Goal: Complete application form

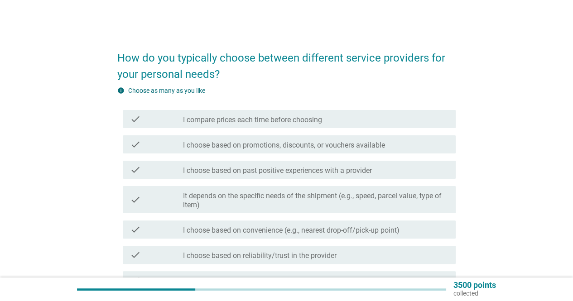
click at [274, 120] on label "I compare prices each time before choosing" at bounding box center [252, 119] width 139 height 9
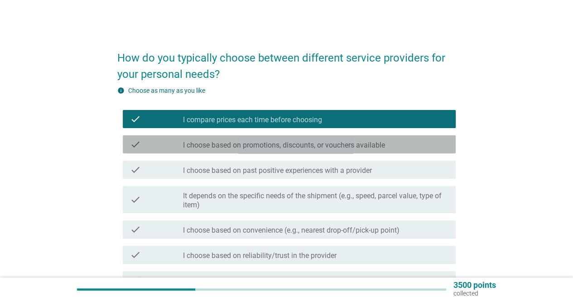
click at [314, 146] on label "I choose based on promotions, discounts, or vouchers available" at bounding box center [284, 145] width 202 height 9
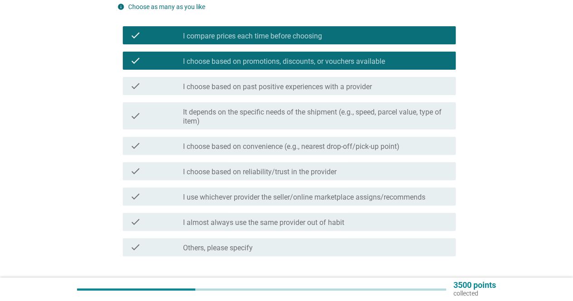
scroll to position [91, 0]
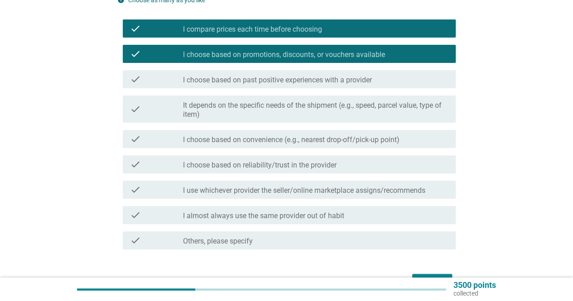
click at [332, 165] on label "I choose based on reliability/trust in the provider" at bounding box center [260, 165] width 154 height 9
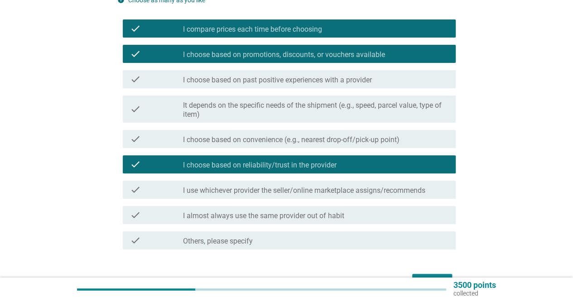
scroll to position [147, 0]
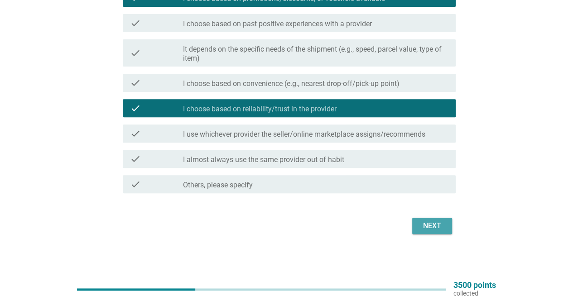
click at [437, 225] on div "Next" at bounding box center [431, 226] width 25 height 11
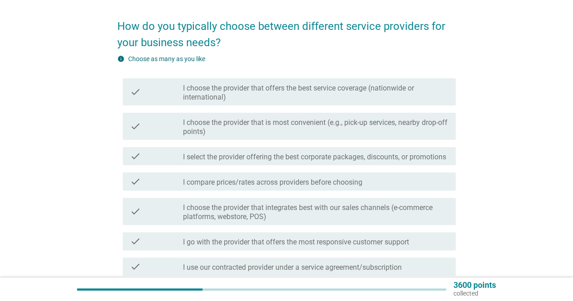
scroll to position [45, 0]
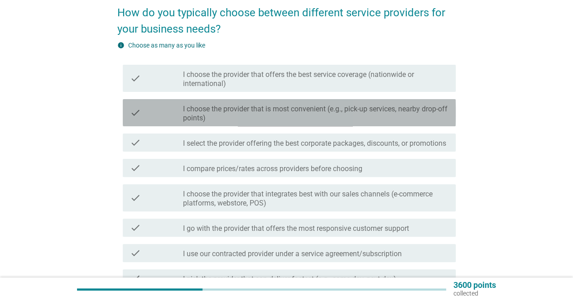
click at [346, 114] on label "I choose the provider that is most convenient (e.g., pick-up services, nearby d…" at bounding box center [315, 114] width 265 height 18
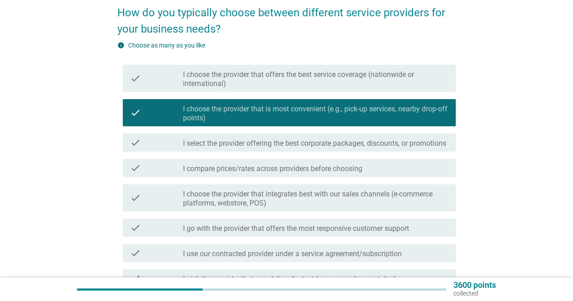
scroll to position [91, 0]
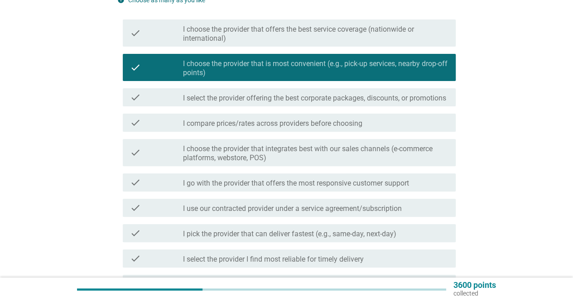
click at [383, 101] on label "I select the provider offering the best corporate packages, discounts, or promo…" at bounding box center [314, 98] width 263 height 9
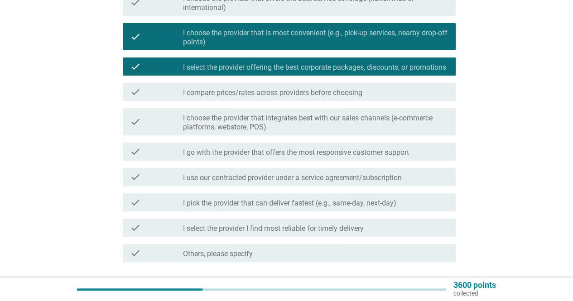
scroll to position [136, 0]
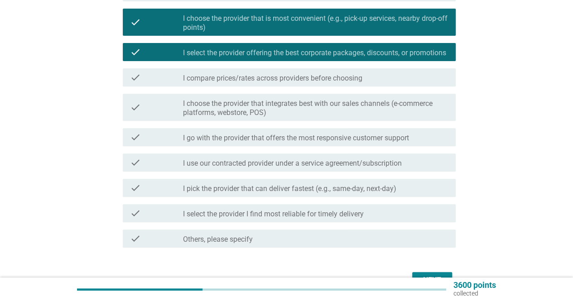
click at [334, 83] on label "I compare prices/rates across providers before choosing" at bounding box center [272, 78] width 179 height 9
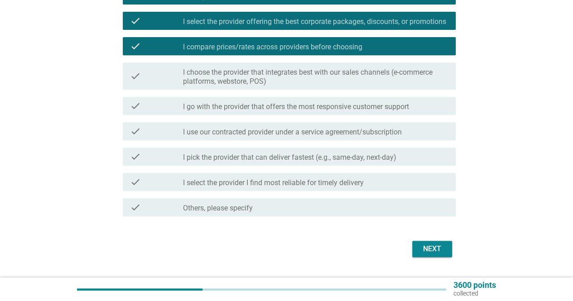
scroll to position [181, 0]
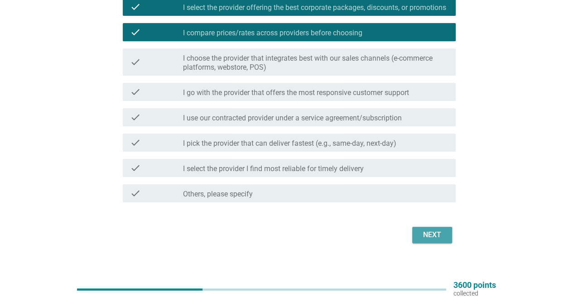
click at [433, 240] on div "Next" at bounding box center [431, 235] width 25 height 11
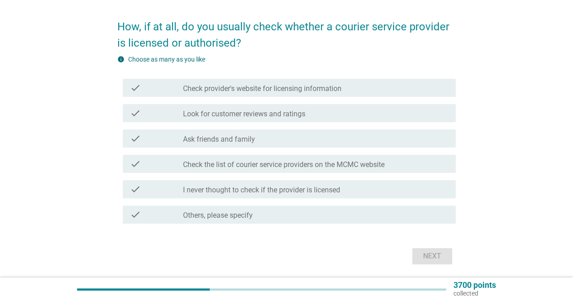
scroll to position [45, 0]
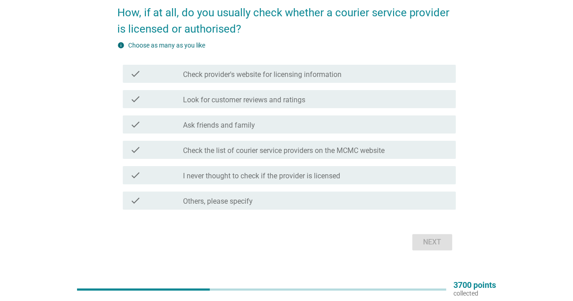
click at [295, 75] on label "Check provider's website for licensing information" at bounding box center [262, 74] width 158 height 9
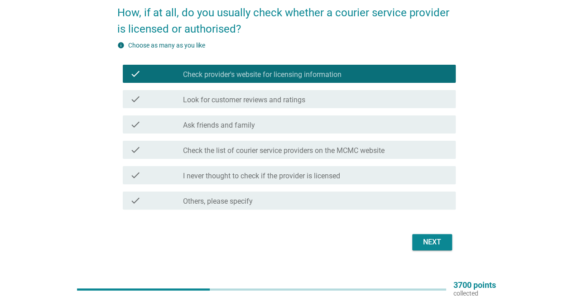
click at [438, 242] on div "Next" at bounding box center [431, 242] width 25 height 11
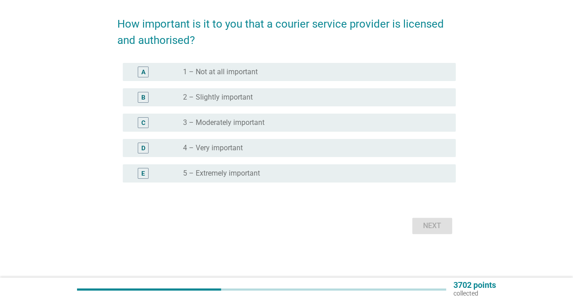
scroll to position [0, 0]
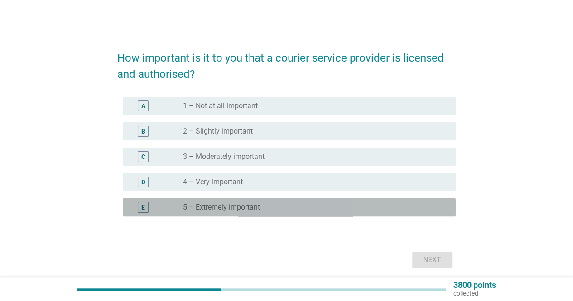
click at [246, 207] on label "5 – Extremely important" at bounding box center [221, 207] width 77 height 9
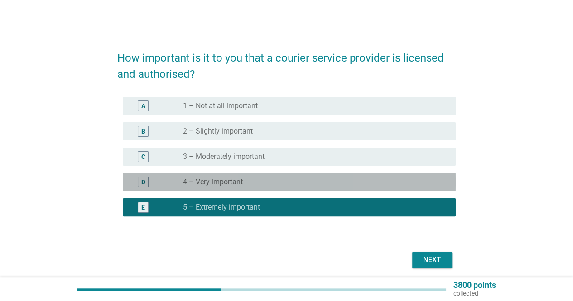
click at [239, 181] on label "4 – Very important" at bounding box center [213, 182] width 60 height 9
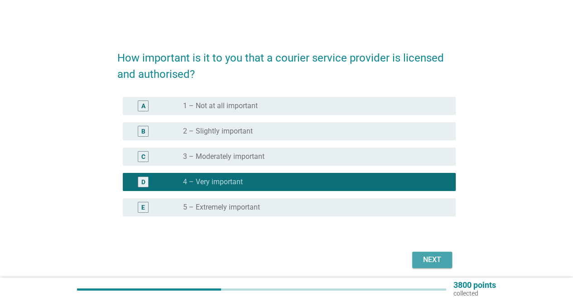
click at [436, 260] on div "Next" at bounding box center [431, 259] width 25 height 11
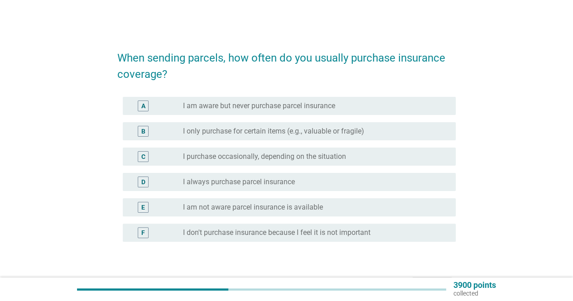
click at [276, 159] on label "I purchase occasionally, depending on the situation" at bounding box center [264, 156] width 163 height 9
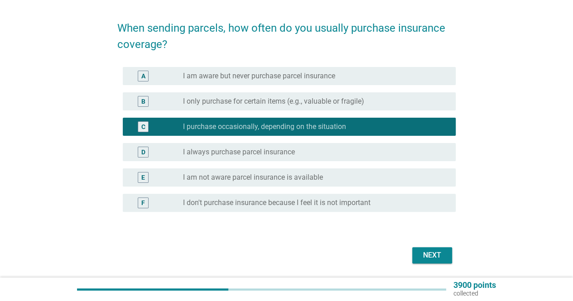
scroll to position [59, 0]
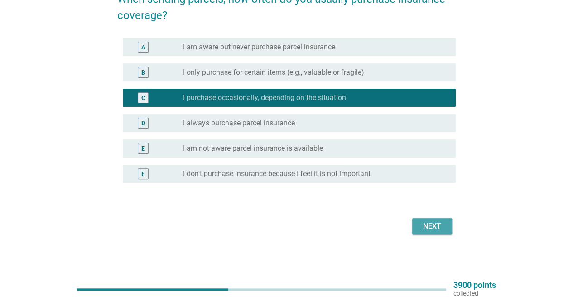
click at [432, 230] on div "Next" at bounding box center [431, 226] width 25 height 11
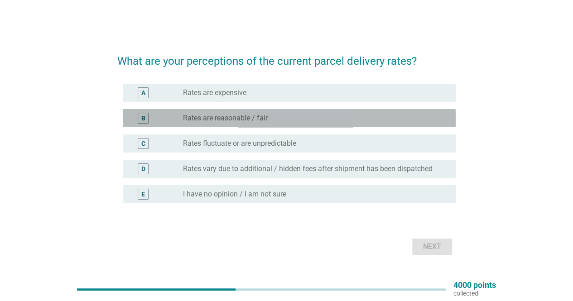
click at [252, 122] on label "Rates are reasonable / fair" at bounding box center [225, 118] width 85 height 9
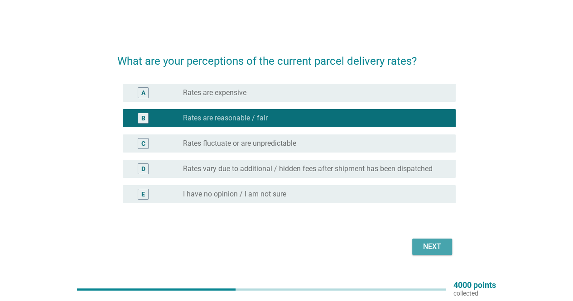
click at [433, 250] on div "Next" at bounding box center [431, 246] width 25 height 11
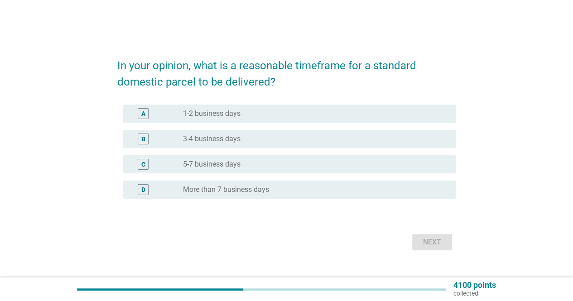
click at [230, 139] on label "3-4 business days" at bounding box center [212, 138] width 58 height 9
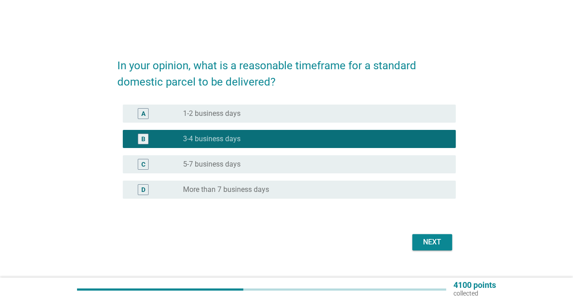
click at [233, 113] on label "1-2 business days" at bounding box center [212, 113] width 58 height 9
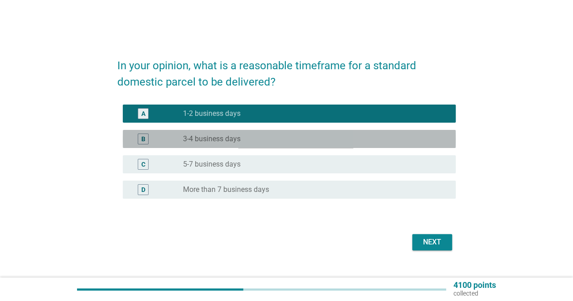
click at [220, 139] on label "3-4 business days" at bounding box center [212, 138] width 58 height 9
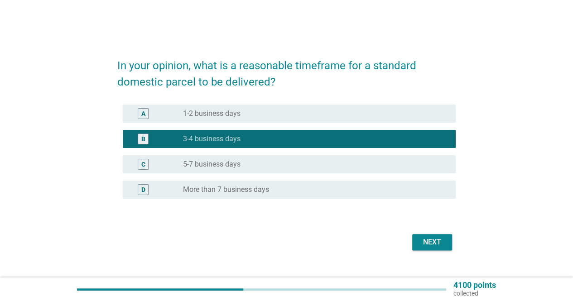
click at [224, 110] on label "1-2 business days" at bounding box center [212, 113] width 58 height 9
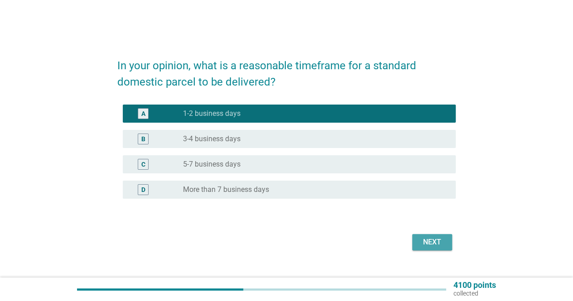
click at [428, 244] on div "Next" at bounding box center [431, 242] width 25 height 11
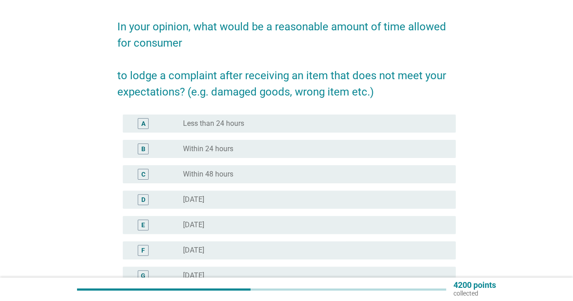
scroll to position [45, 0]
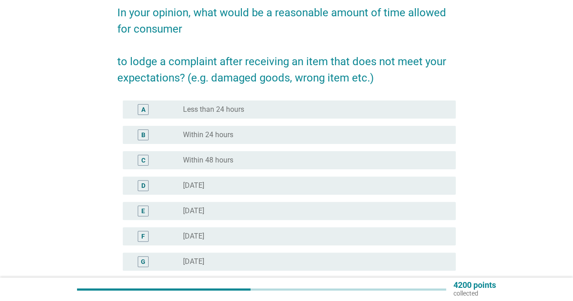
click at [224, 136] on label "Within 24 hours" at bounding box center [208, 134] width 50 height 9
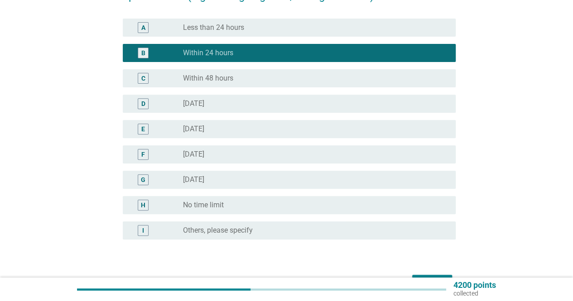
scroll to position [136, 0]
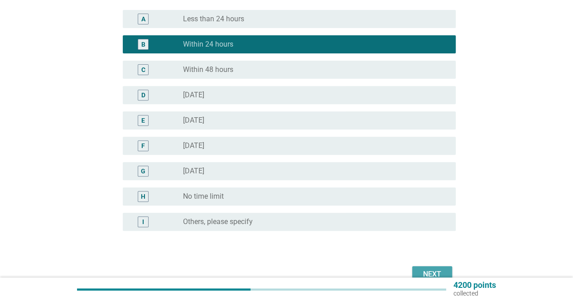
click at [437, 273] on div "Next" at bounding box center [431, 274] width 25 height 11
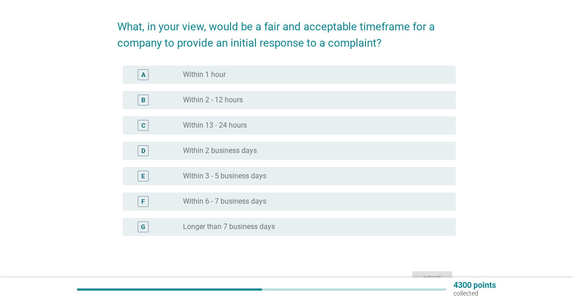
scroll to position [45, 0]
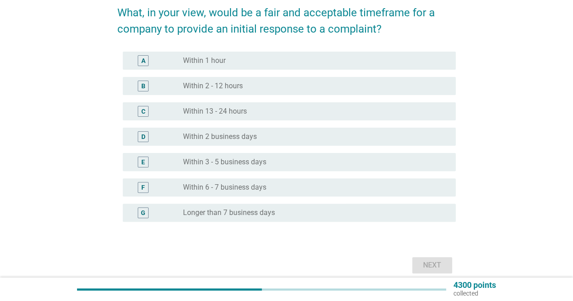
click at [230, 112] on label "Within 13 - 24 hours" at bounding box center [215, 111] width 64 height 9
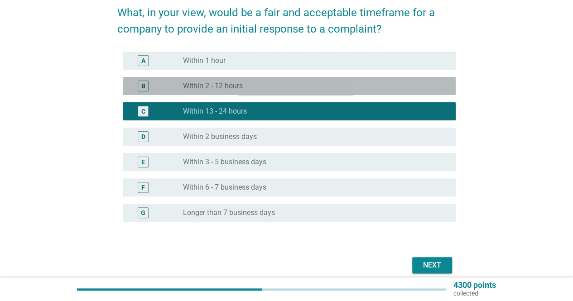
click at [252, 84] on div "radio_button_unchecked Within 2 - 12 hours" at bounding box center [312, 86] width 258 height 9
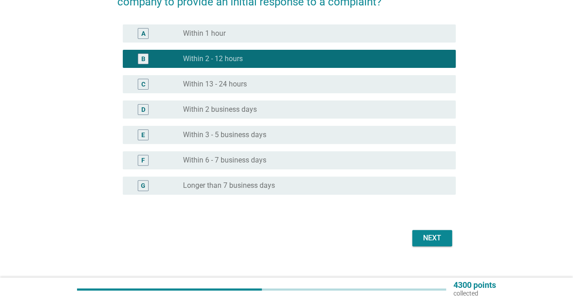
scroll to position [84, 0]
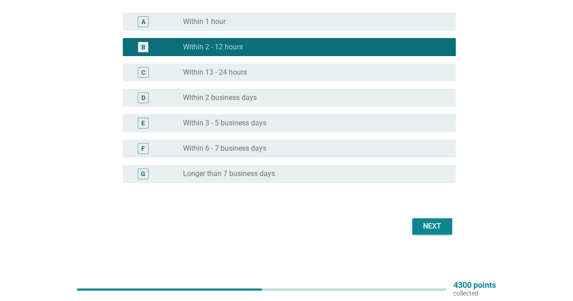
click at [440, 229] on div "Next" at bounding box center [431, 226] width 25 height 11
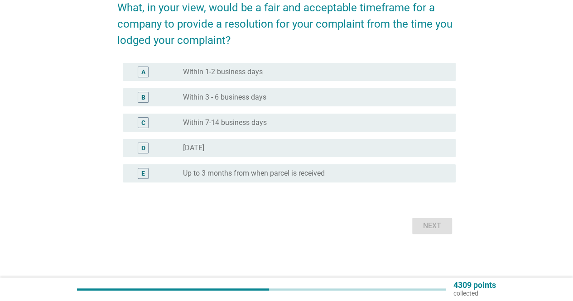
scroll to position [0, 0]
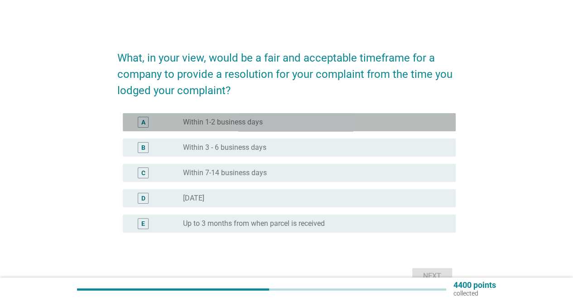
click at [222, 124] on label "Within 1-2 business days" at bounding box center [223, 122] width 80 height 9
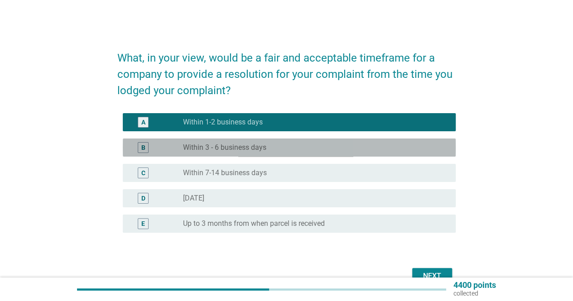
click at [226, 149] on label "Within 3 - 6 business days" at bounding box center [224, 147] width 83 height 9
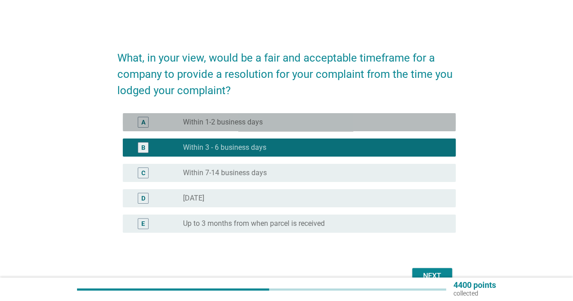
click at [233, 126] on label "Within 1-2 business days" at bounding box center [223, 122] width 80 height 9
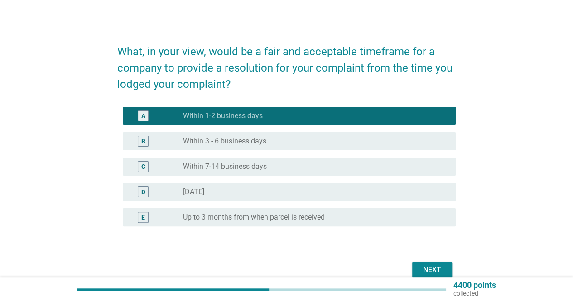
scroll to position [50, 0]
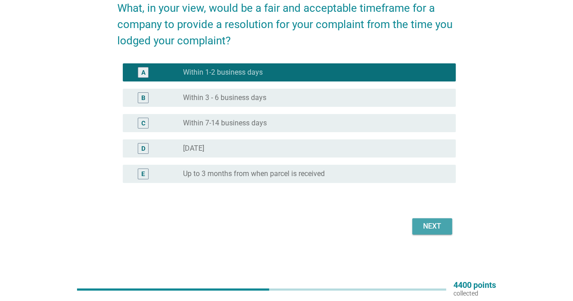
click at [434, 225] on div "Next" at bounding box center [431, 226] width 25 height 11
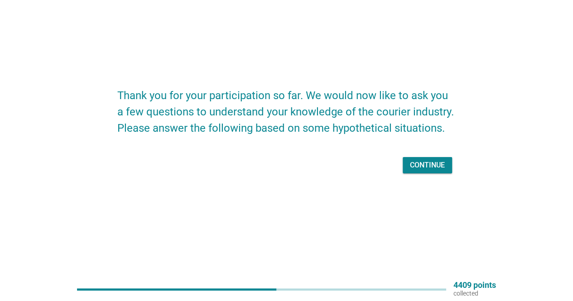
scroll to position [0, 0]
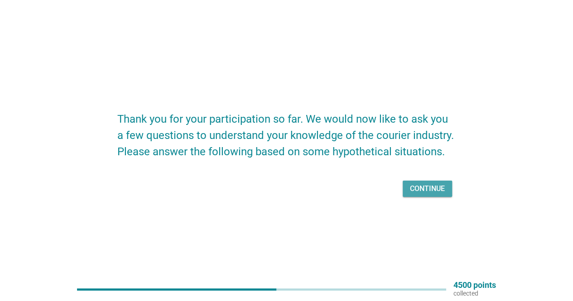
click at [434, 188] on div "Continue" at bounding box center [427, 188] width 35 height 11
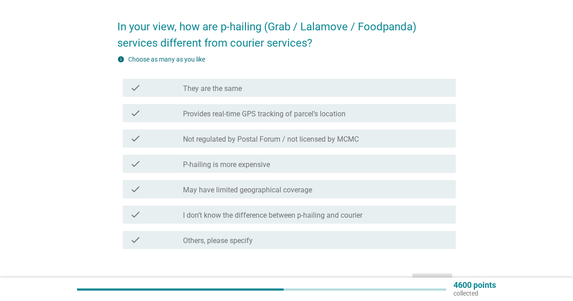
scroll to position [45, 0]
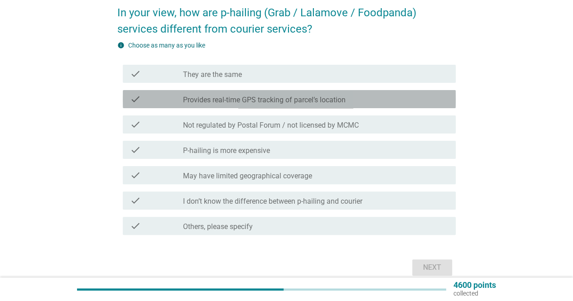
click at [279, 100] on label "Provides real-time GPS tracking of parcel’s location" at bounding box center [264, 100] width 163 height 9
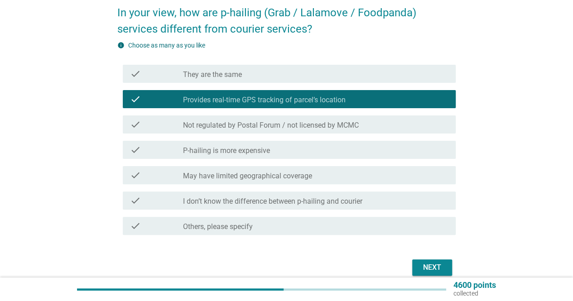
scroll to position [87, 0]
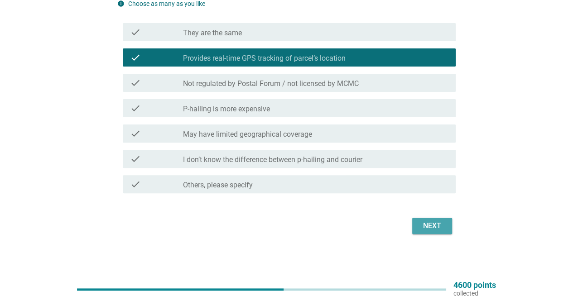
click at [437, 228] on div "Next" at bounding box center [431, 226] width 25 height 11
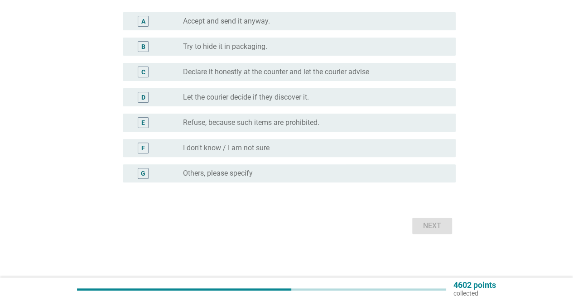
scroll to position [0, 0]
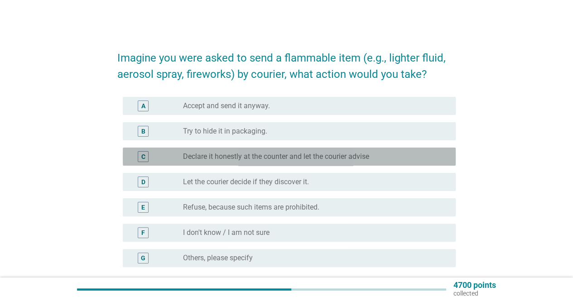
click at [309, 159] on label "Declare it honestly at the counter and let the courier advise" at bounding box center [276, 156] width 186 height 9
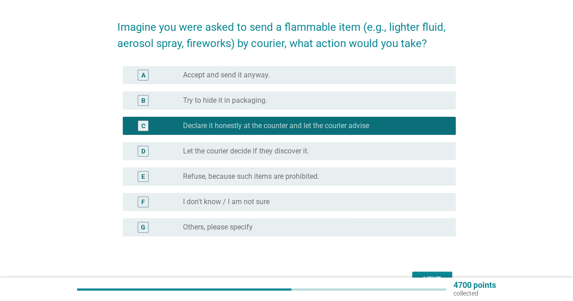
scroll to position [84, 0]
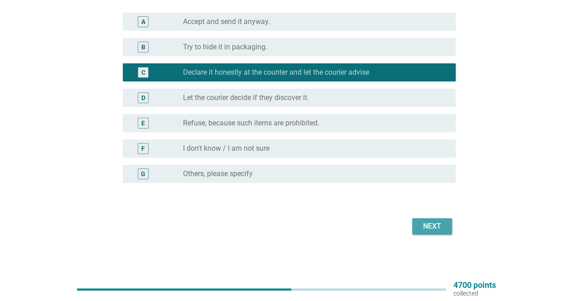
click at [440, 233] on button "Next" at bounding box center [432, 226] width 40 height 16
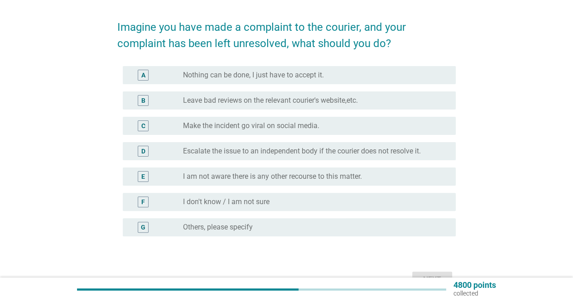
scroll to position [45, 0]
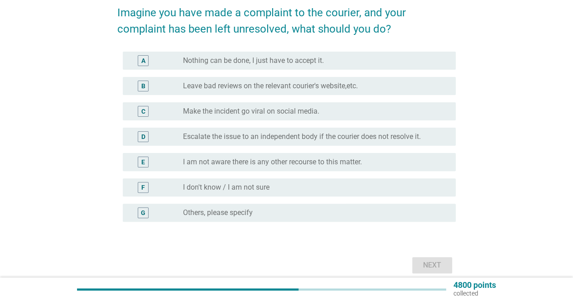
click at [299, 87] on label "Leave bad reviews on the relevant courier's website,etc." at bounding box center [270, 86] width 175 height 9
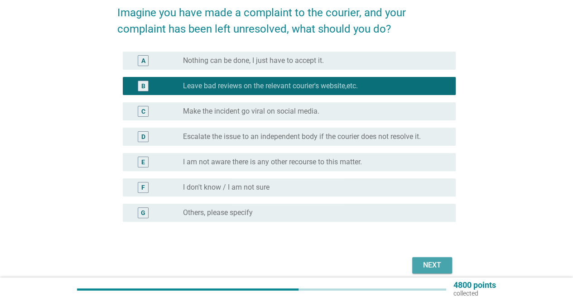
click at [431, 264] on div "Next" at bounding box center [431, 265] width 25 height 11
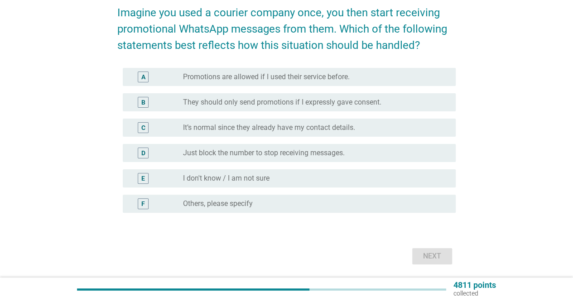
scroll to position [0, 0]
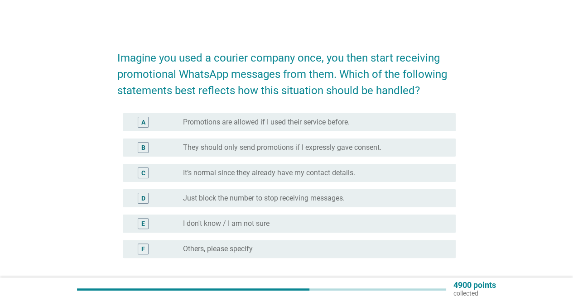
click at [320, 124] on label "Promotions are allowed if I used their service before." at bounding box center [266, 122] width 167 height 9
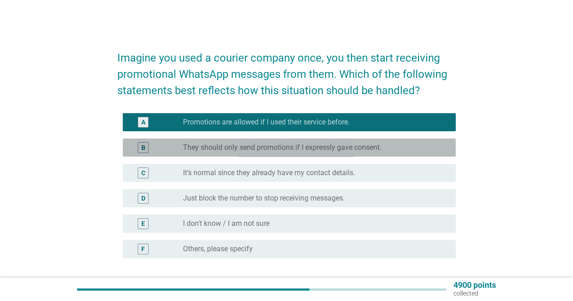
click at [369, 152] on label "They should only send promotions if I expressly gave consent." at bounding box center [282, 147] width 198 height 9
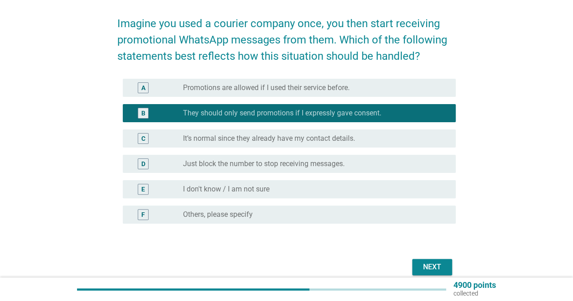
scroll to position [75, 0]
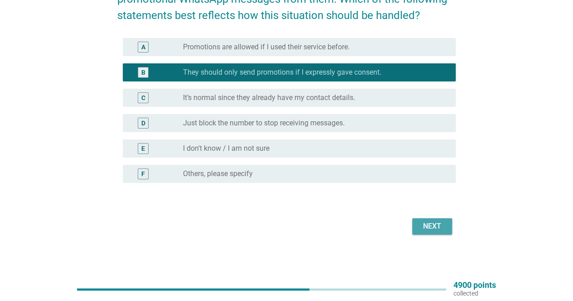
click at [434, 227] on div "Next" at bounding box center [431, 226] width 25 height 11
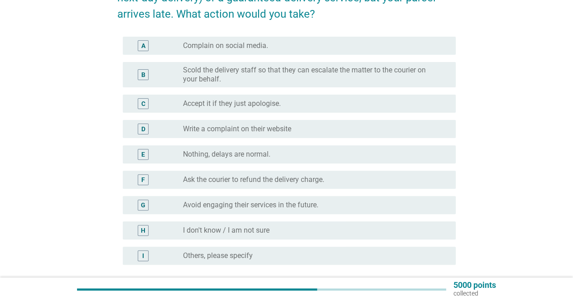
scroll to position [91, 0]
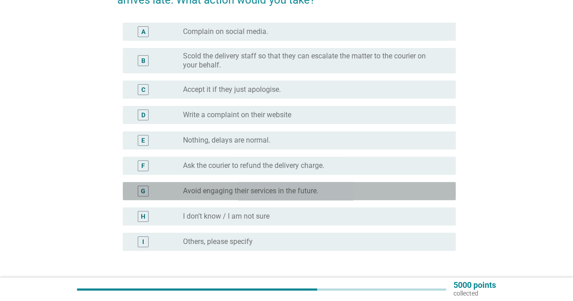
click at [289, 191] on label "Avoid engaging their services in the future." at bounding box center [250, 191] width 135 height 9
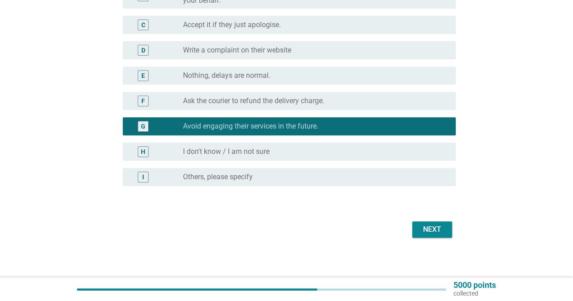
scroll to position [158, 0]
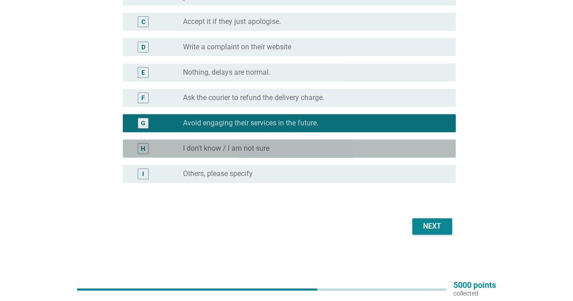
click at [322, 143] on div "radio_button_unchecked I don't know / I am not sure" at bounding box center [315, 148] width 265 height 11
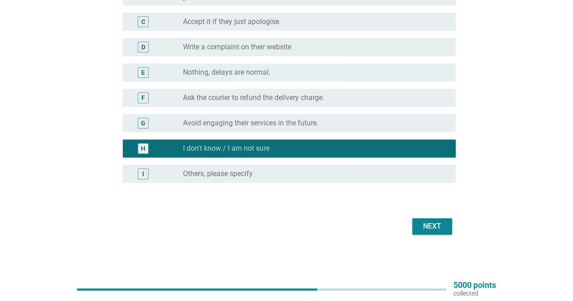
click at [302, 124] on label "Avoid engaging their services in the future." at bounding box center [250, 123] width 135 height 9
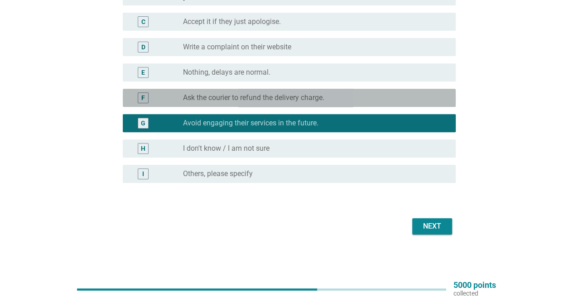
click at [301, 100] on label "Ask the courier to refund the delivery charge." at bounding box center [253, 97] width 141 height 9
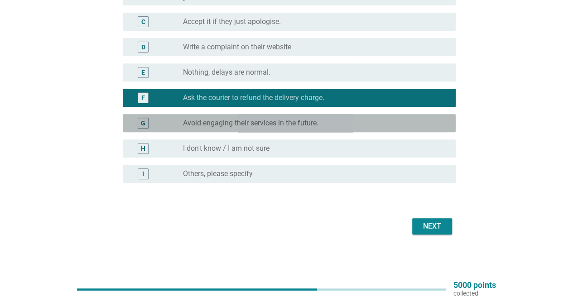
click at [299, 119] on label "Avoid engaging their services in the future." at bounding box center [250, 123] width 135 height 9
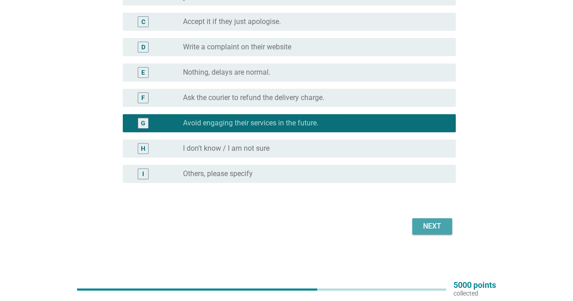
click at [436, 230] on div "Next" at bounding box center [431, 226] width 25 height 11
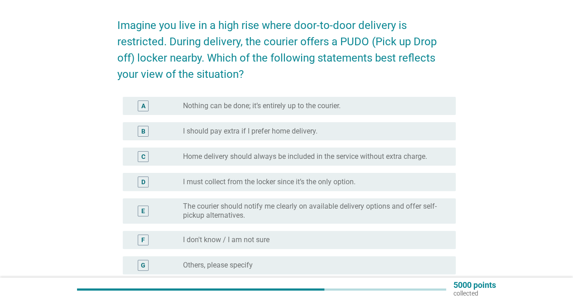
scroll to position [91, 0]
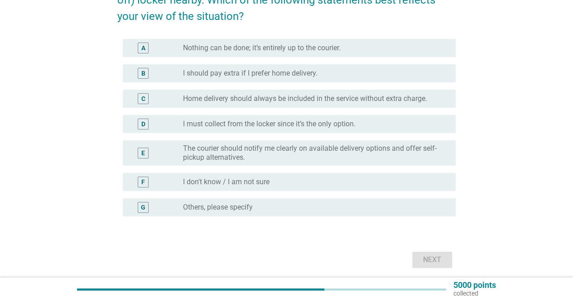
click at [294, 124] on label "I must collect from the locker since it’s the only option." at bounding box center [269, 124] width 173 height 9
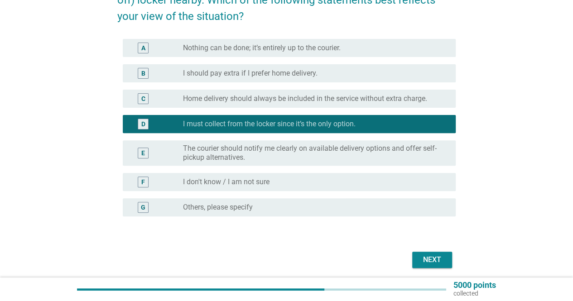
click at [399, 148] on label "The courier should notify me clearly on available delivery options and offer se…" at bounding box center [312, 153] width 258 height 18
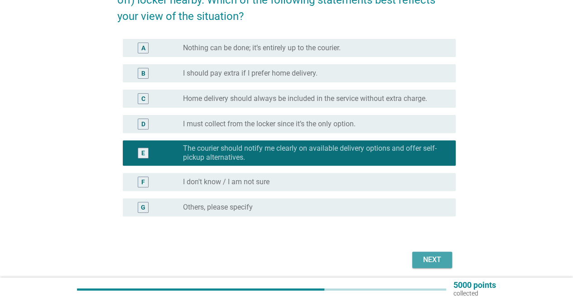
click at [433, 259] on div "Next" at bounding box center [431, 259] width 25 height 11
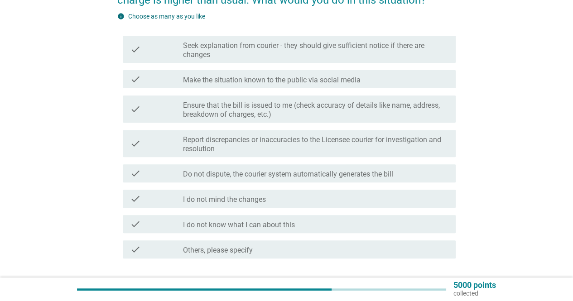
scroll to position [45, 0]
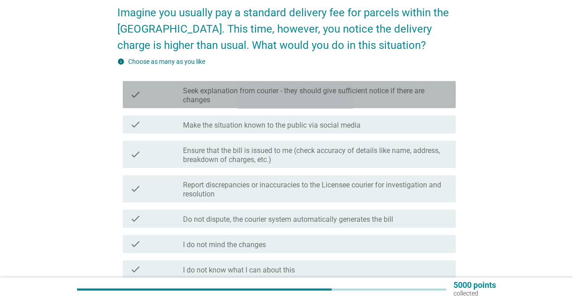
click at [313, 98] on label "Seek explanation from courier - they should give sufficient notice if there are…" at bounding box center [315, 95] width 265 height 18
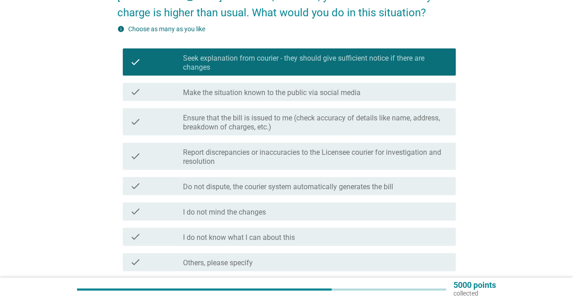
scroll to position [91, 0]
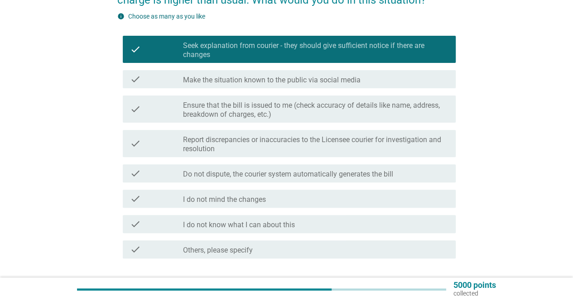
click at [307, 78] on label "Make the situation known to the public via social media" at bounding box center [272, 80] width 178 height 9
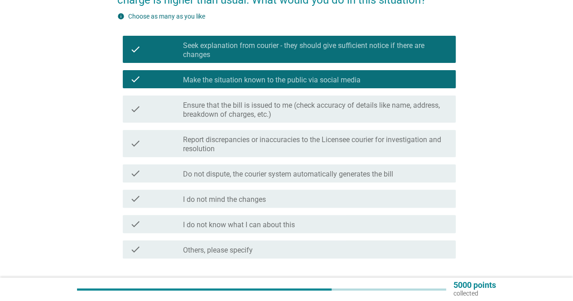
click at [307, 78] on label "Make the situation known to the public via social media" at bounding box center [272, 80] width 178 height 9
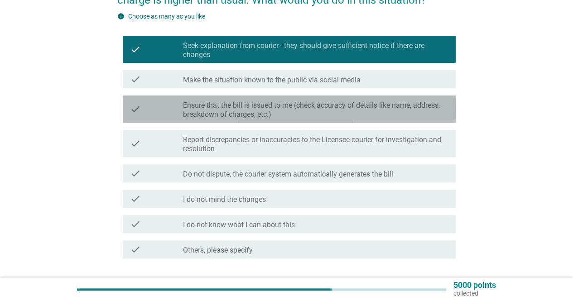
click at [301, 112] on label "Ensure that the bill is issued to me (check accuracy of details like name, addr…" at bounding box center [315, 110] width 265 height 18
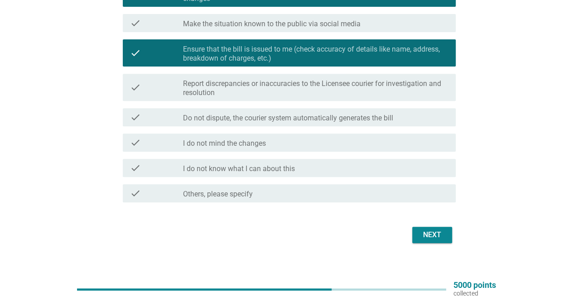
scroll to position [156, 0]
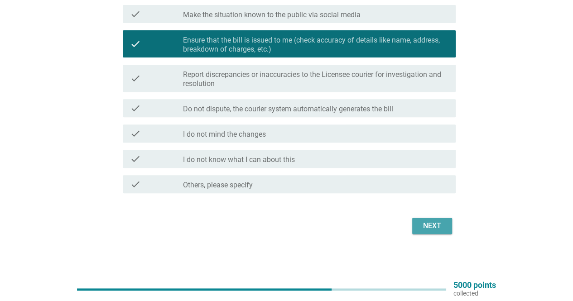
click at [430, 226] on div "Next" at bounding box center [431, 226] width 25 height 11
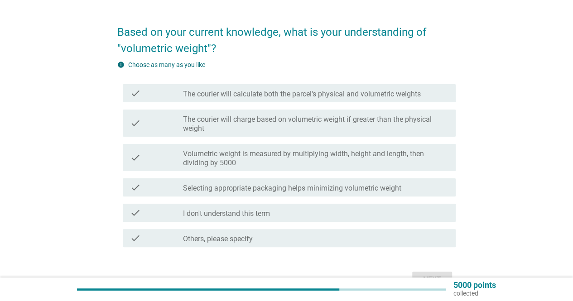
scroll to position [45, 0]
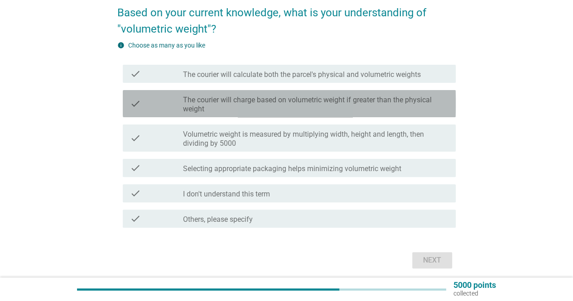
click at [312, 106] on label "The courier will charge based on volumetric weight if greater than the physical…" at bounding box center [315, 105] width 265 height 18
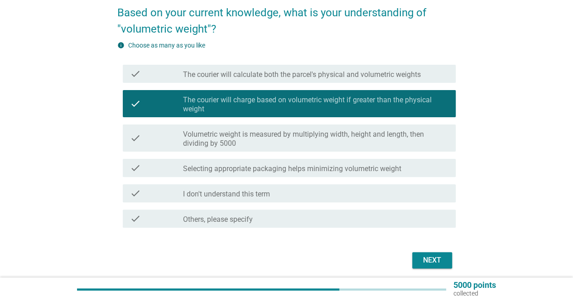
scroll to position [80, 0]
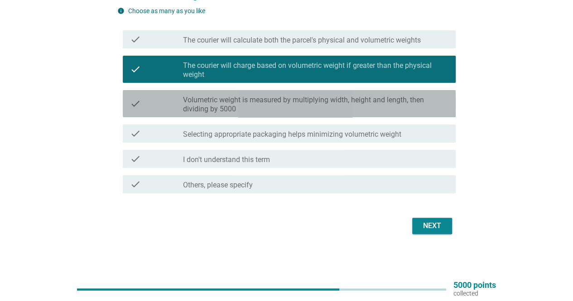
click at [377, 104] on label "Volumetric weight is measured by multiplying width, height and length, then div…" at bounding box center [315, 105] width 265 height 18
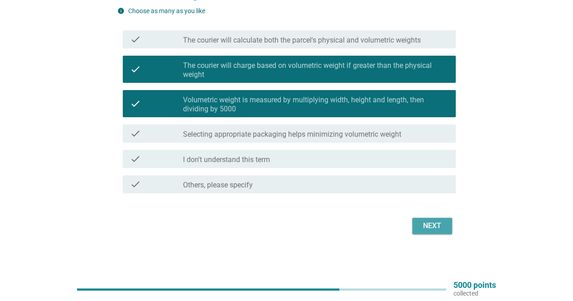
click at [444, 227] on div "Next" at bounding box center [431, 226] width 25 height 11
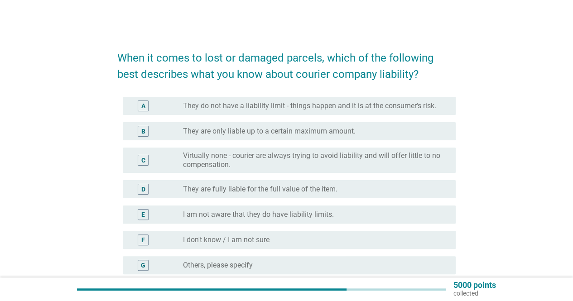
scroll to position [45, 0]
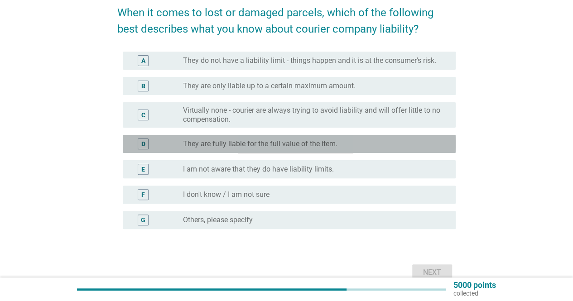
click at [298, 148] on label "They are fully liable for the full value of the item." at bounding box center [260, 143] width 154 height 9
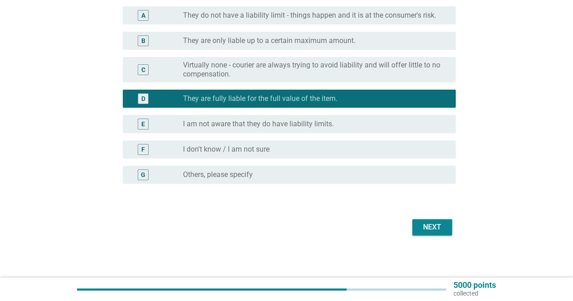
scroll to position [91, 0]
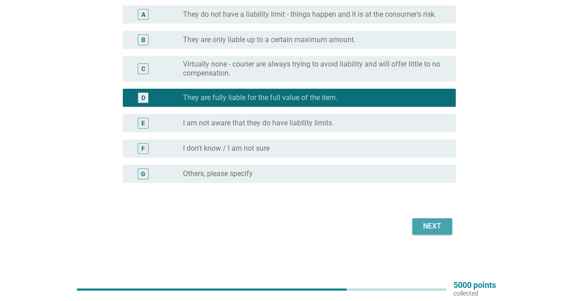
click at [441, 229] on div "Next" at bounding box center [431, 226] width 25 height 11
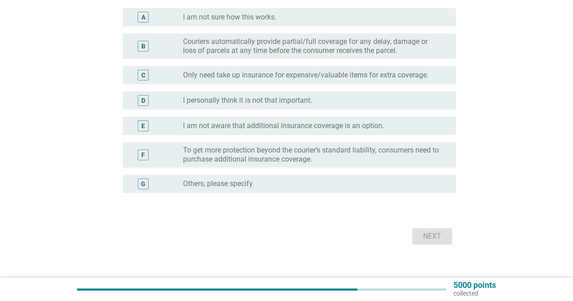
scroll to position [91, 0]
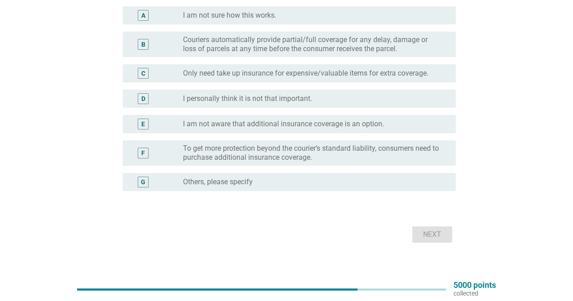
click at [298, 45] on label "Couriers automatically provide partial/full coverage for any delay, damage or l…" at bounding box center [312, 44] width 258 height 18
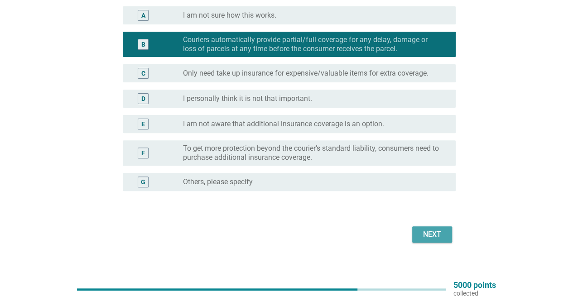
click at [435, 236] on div "Next" at bounding box center [431, 234] width 25 height 11
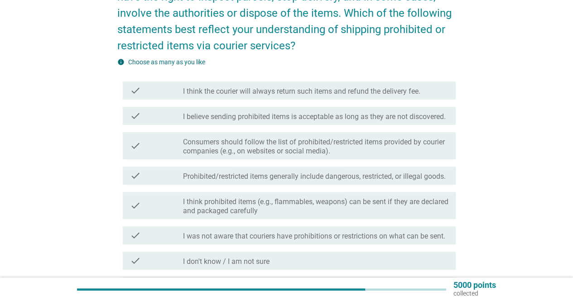
scroll to position [136, 0]
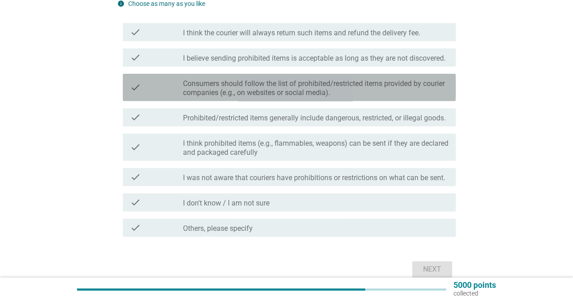
click at [283, 96] on label "Consumers should follow the list of prohibited/restricted items provided by cou…" at bounding box center [315, 88] width 265 height 18
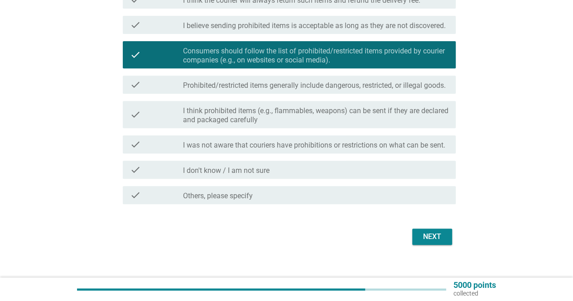
scroll to position [197, 0]
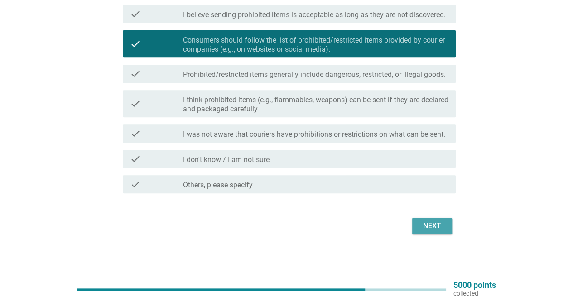
click at [443, 229] on div "Next" at bounding box center [431, 226] width 25 height 11
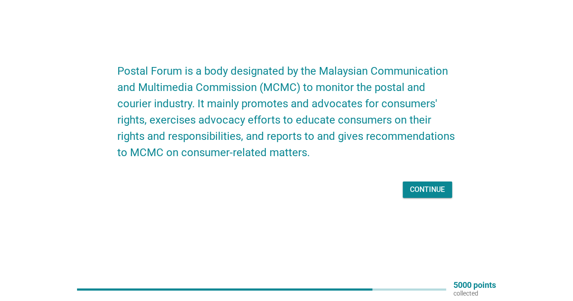
scroll to position [0, 0]
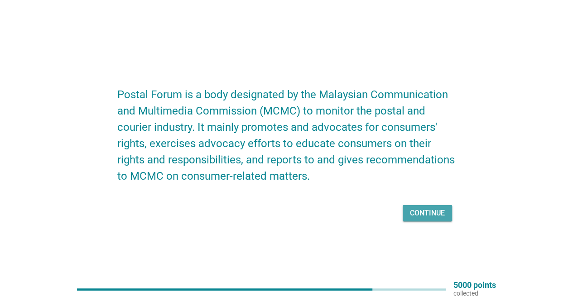
click at [434, 208] on div "Continue" at bounding box center [427, 213] width 35 height 11
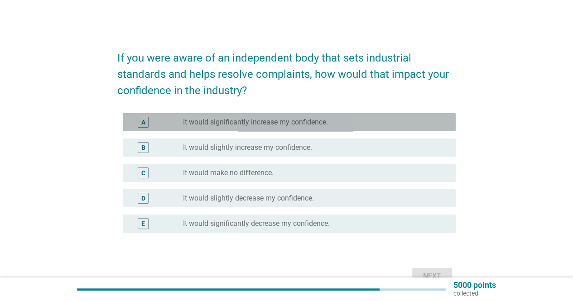
click at [264, 123] on label "It would significantly increase my confidence." at bounding box center [255, 122] width 145 height 9
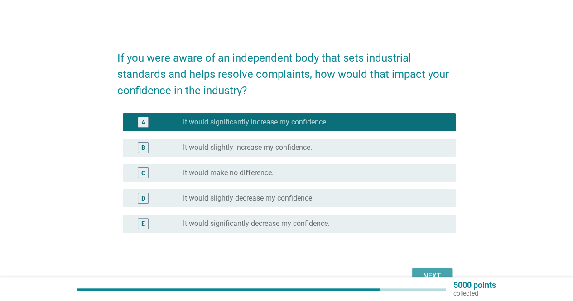
click at [432, 271] on div "Next" at bounding box center [431, 276] width 25 height 11
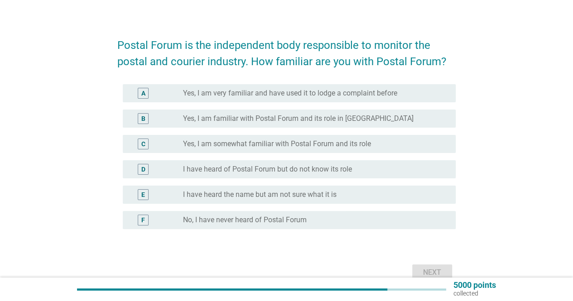
scroll to position [45, 0]
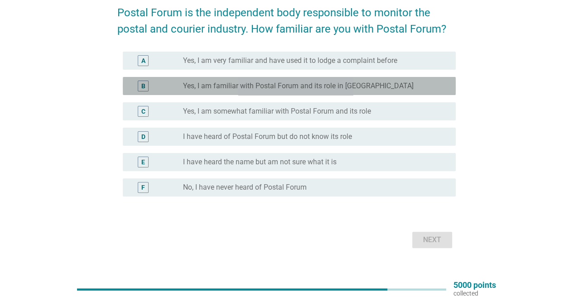
click at [278, 85] on label "Yes, I am familiar with Postal Forum and its role in [GEOGRAPHIC_DATA]" at bounding box center [298, 86] width 230 height 9
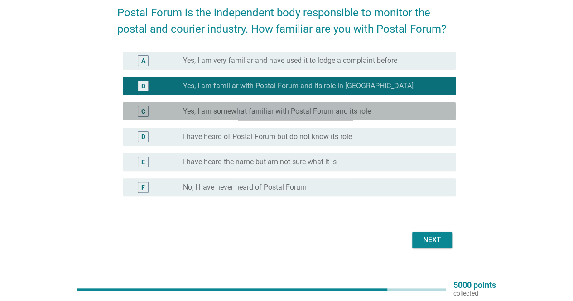
click at [302, 110] on label "Yes, I am somewhat familiar with Postal Forum and its role" at bounding box center [277, 111] width 188 height 9
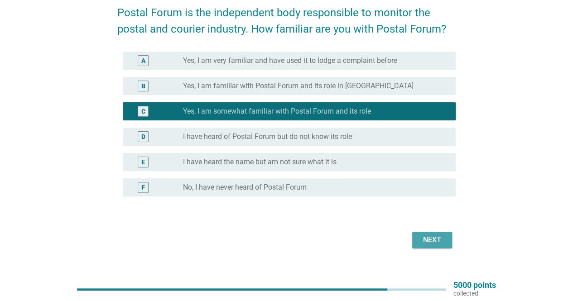
click at [433, 240] on div "Next" at bounding box center [431, 240] width 25 height 11
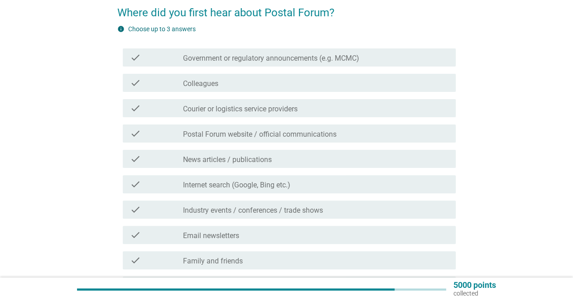
click at [231, 77] on div "check_box_outline_blank Colleagues" at bounding box center [315, 82] width 265 height 11
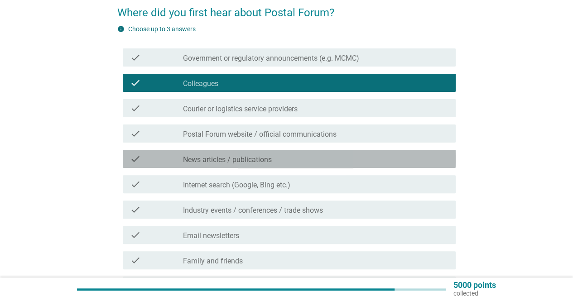
click at [287, 157] on div "check_box_outline_blank News articles / publications" at bounding box center [315, 159] width 265 height 11
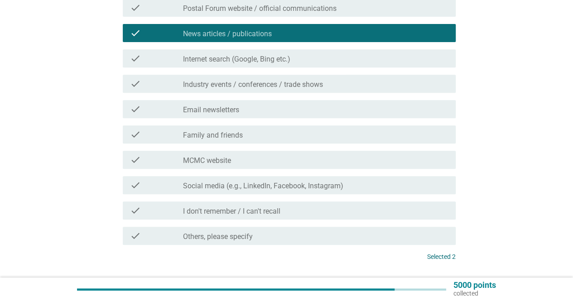
scroll to position [181, 0]
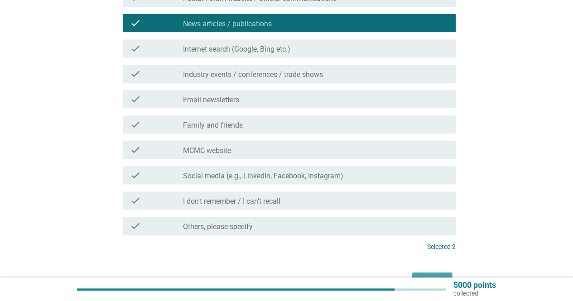
click at [436, 275] on div "Next" at bounding box center [431, 280] width 25 height 11
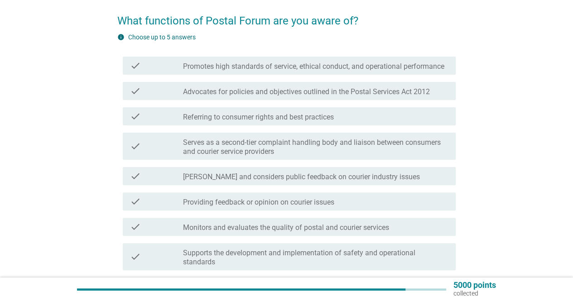
scroll to position [45, 0]
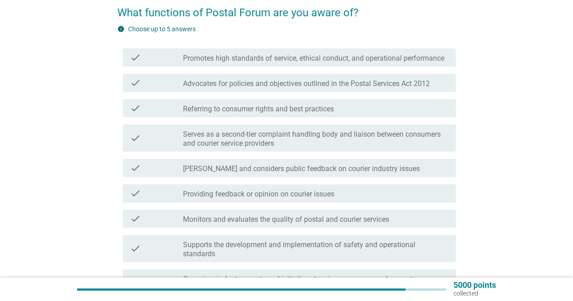
click at [330, 56] on label "Promotes high standards of service, ethical conduct, and operational performance" at bounding box center [313, 58] width 261 height 9
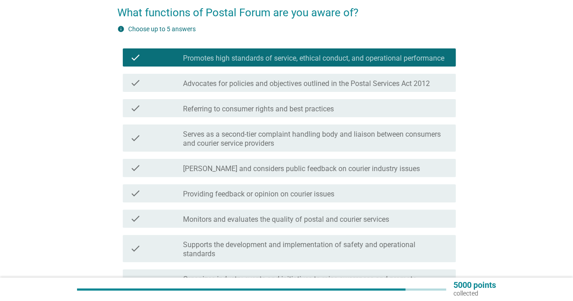
click at [330, 134] on label "Serves as a second-tier complaint handling body and liaison between consumers a…" at bounding box center [315, 139] width 265 height 18
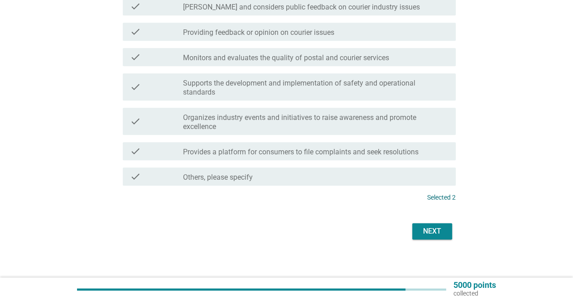
scroll to position [212, 0]
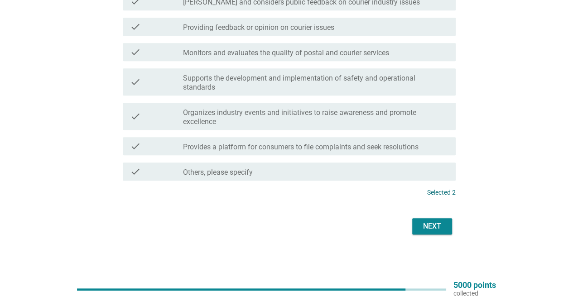
click at [436, 226] on div "Next" at bounding box center [431, 226] width 25 height 11
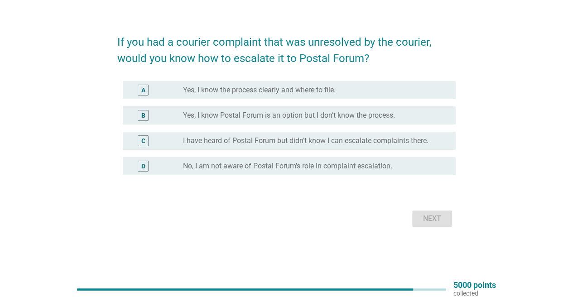
scroll to position [0, 0]
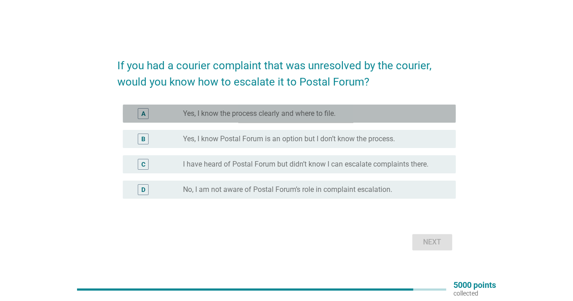
click at [318, 112] on label "Yes, I know the process clearly and where to file." at bounding box center [259, 113] width 153 height 9
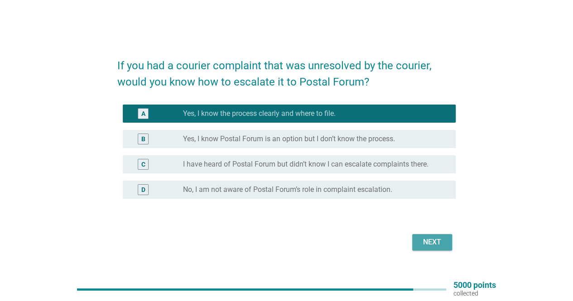
click at [435, 241] on div "Next" at bounding box center [431, 242] width 25 height 11
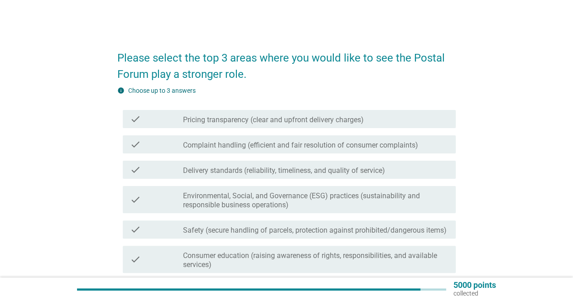
click at [343, 117] on label "Pricing transparency (clear and upfront delivery charges)" at bounding box center [273, 119] width 181 height 9
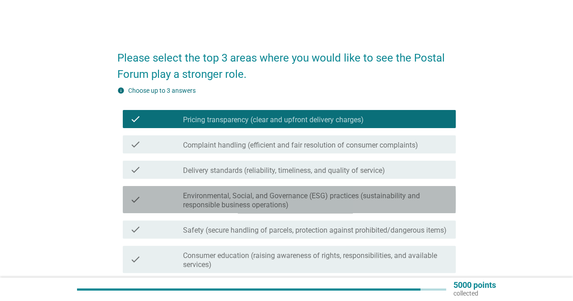
click at [370, 200] on label "Environmental, Social, and Governance (ESG) practices (sustainability and respo…" at bounding box center [315, 201] width 265 height 18
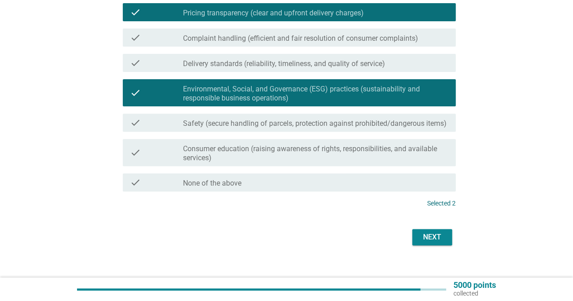
scroll to position [118, 0]
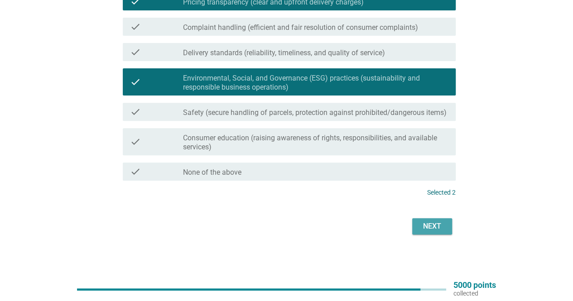
click at [439, 228] on div "Next" at bounding box center [431, 226] width 25 height 11
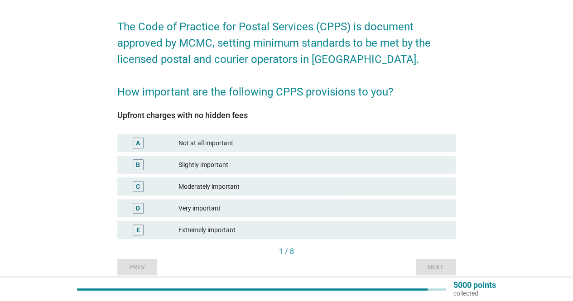
scroll to position [45, 0]
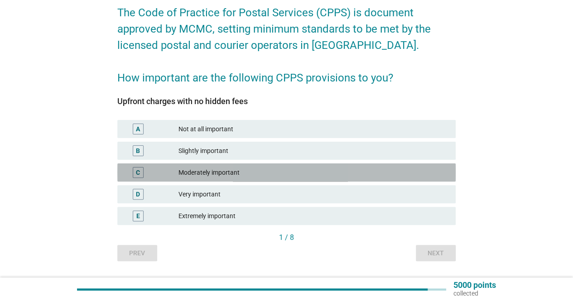
click at [288, 173] on div "Moderately important" at bounding box center [313, 172] width 270 height 11
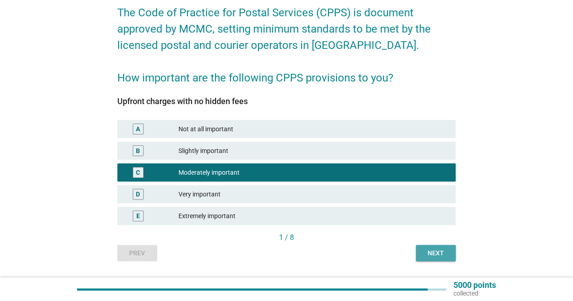
click at [437, 251] on div "Next" at bounding box center [435, 254] width 25 height 10
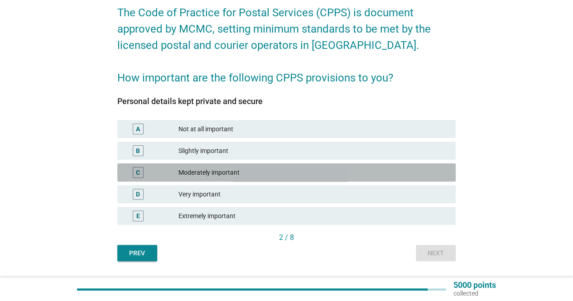
click at [253, 172] on div "Moderately important" at bounding box center [313, 172] width 270 height 11
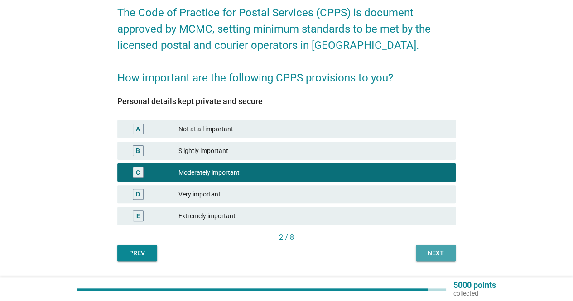
click at [436, 247] on button "Next" at bounding box center [436, 253] width 40 height 16
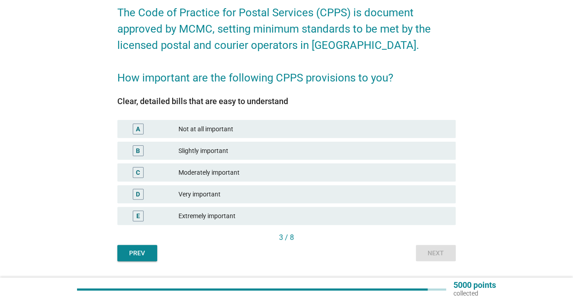
click at [343, 172] on div "Moderately important" at bounding box center [313, 172] width 270 height 11
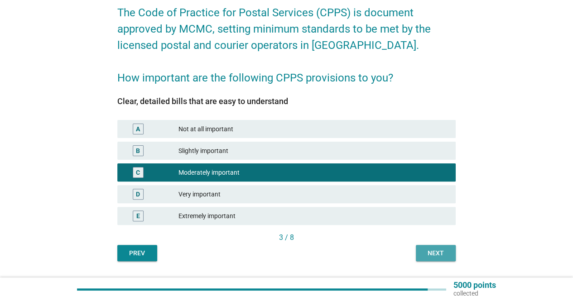
click at [442, 254] on div "Next" at bounding box center [435, 254] width 25 height 10
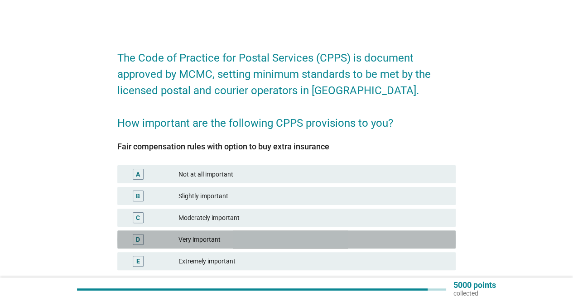
click at [274, 242] on div "Very important" at bounding box center [313, 239] width 270 height 11
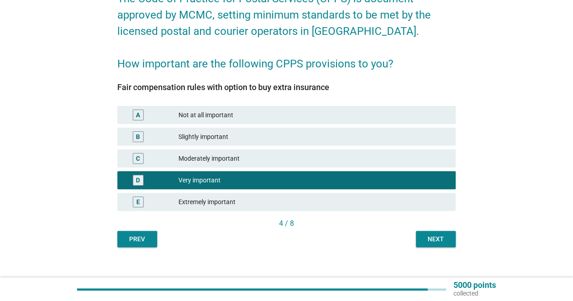
scroll to position [70, 0]
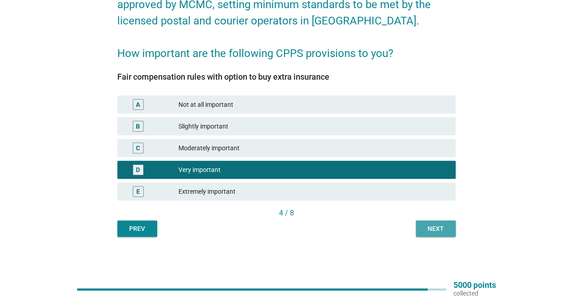
click at [439, 230] on div "Next" at bounding box center [435, 229] width 25 height 10
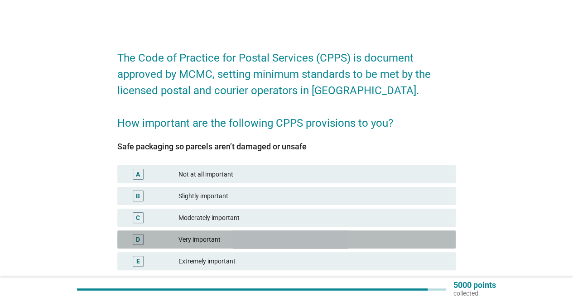
click at [369, 239] on div "Very important" at bounding box center [313, 239] width 270 height 11
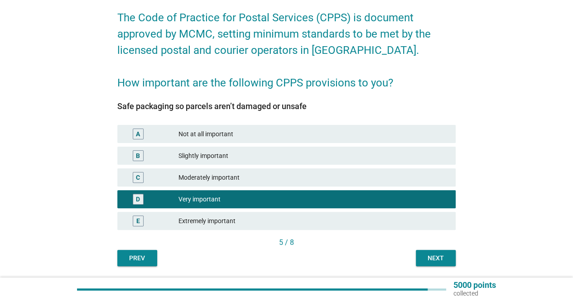
scroll to position [70, 0]
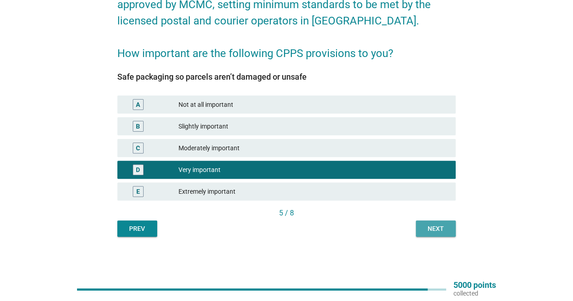
click at [439, 231] on div "Next" at bounding box center [435, 229] width 25 height 10
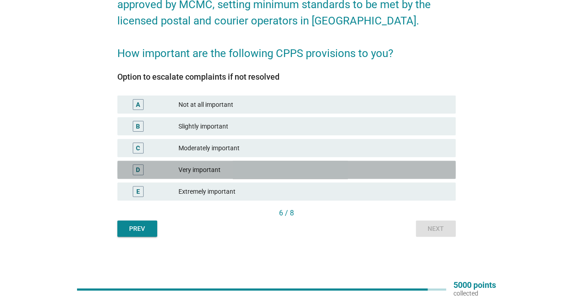
click at [358, 166] on div "Very important" at bounding box center [313, 169] width 270 height 11
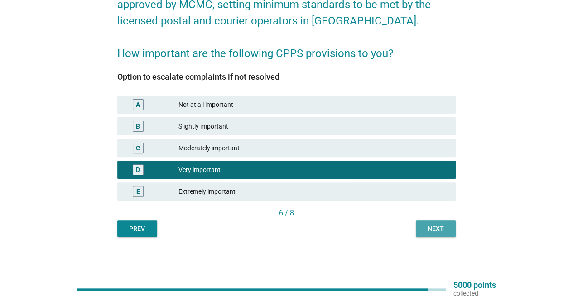
click at [444, 230] on div "Next" at bounding box center [435, 229] width 25 height 10
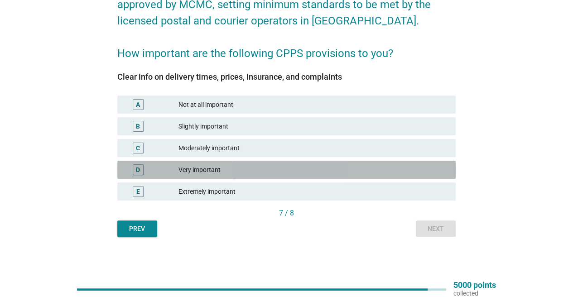
click at [362, 171] on div "Very important" at bounding box center [313, 169] width 270 height 11
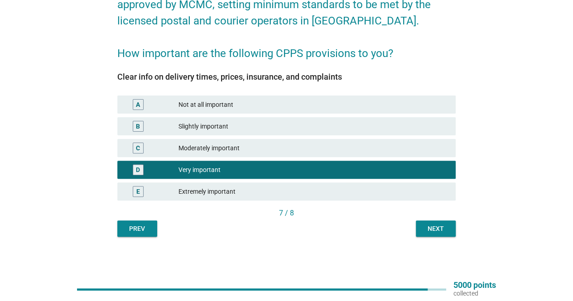
click at [442, 228] on div "Next" at bounding box center [435, 229] width 25 height 10
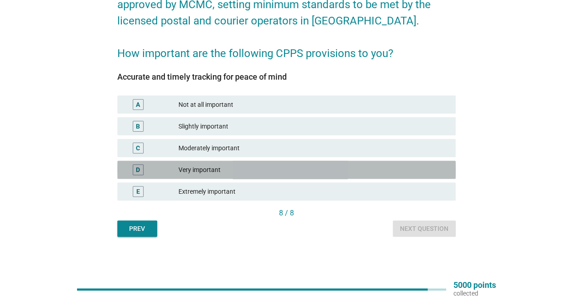
click at [320, 166] on div "Very important" at bounding box center [313, 169] width 270 height 11
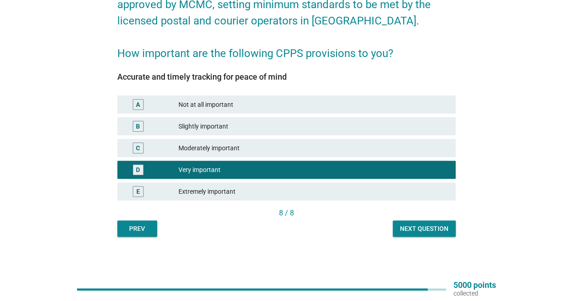
click at [436, 227] on div "Next question" at bounding box center [424, 229] width 48 height 10
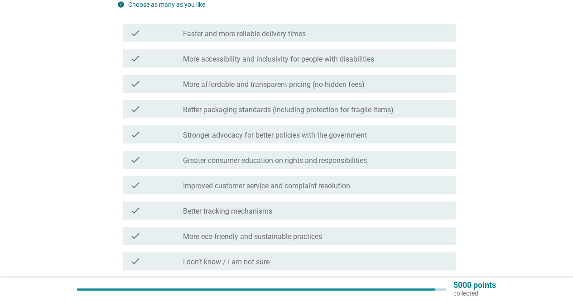
scroll to position [0, 0]
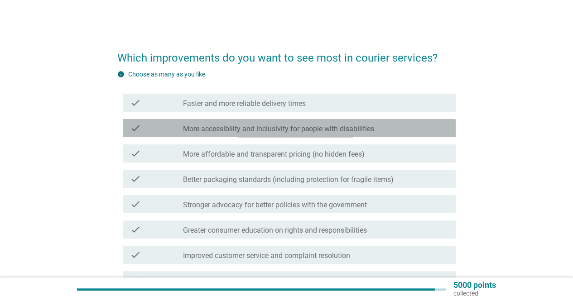
click at [293, 127] on label "More accessibility and inclusivity for people with disabilities" at bounding box center [278, 129] width 191 height 9
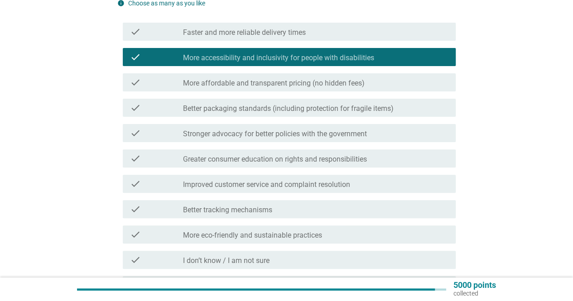
scroll to position [91, 0]
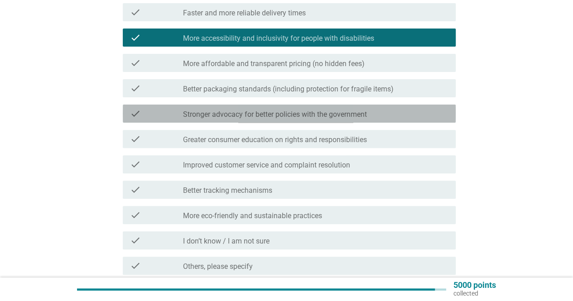
click at [278, 112] on label "Stronger advocacy for better policies with the government" at bounding box center [275, 114] width 184 height 9
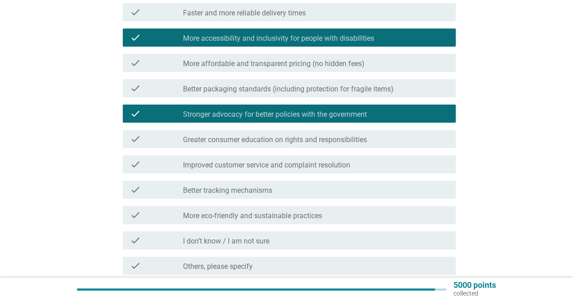
scroll to position [172, 0]
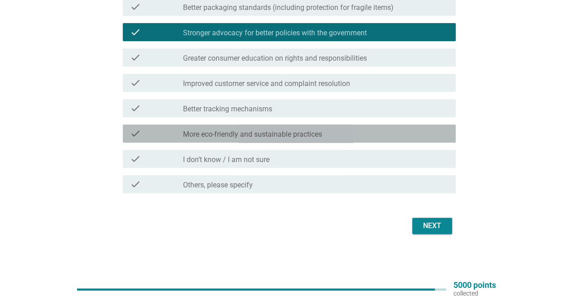
click at [274, 131] on label "More eco-friendly and sustainable practices" at bounding box center [252, 134] width 139 height 9
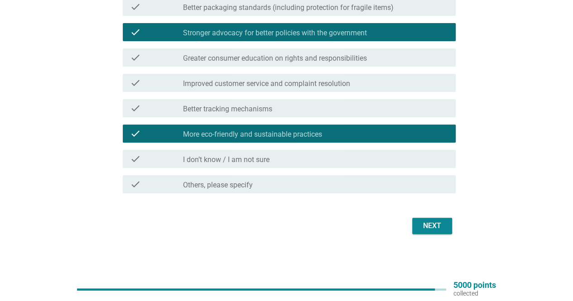
click at [436, 227] on div "Next" at bounding box center [431, 226] width 25 height 11
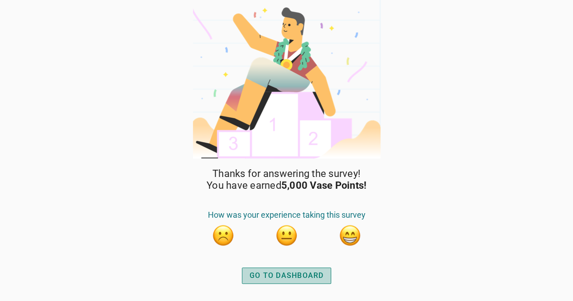
click at [307, 277] on div "GO TO DASHBOARD" at bounding box center [287, 275] width 74 height 11
